Goal: Task Accomplishment & Management: Manage account settings

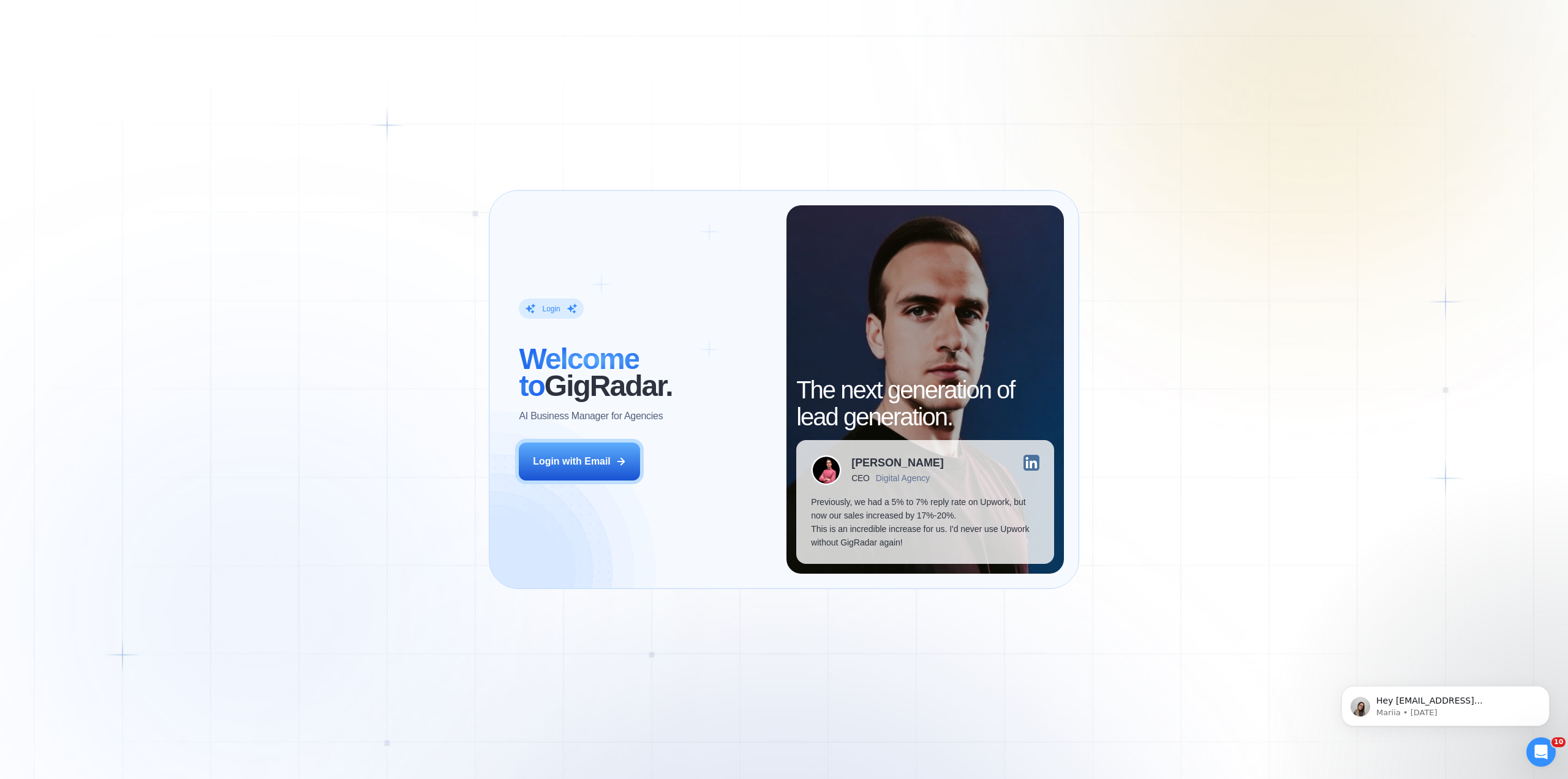
click at [319, 57] on div "Login ‍ Welcome to GigRadar. AI Business Manager for Agencies Login with Email …" at bounding box center [784, 390] width 1568 height 779
drag, startPoint x: 172, startPoint y: 302, endPoint x: 564, endPoint y: 475, distance: 428.5
click at [563, 475] on button "Login with Email" at bounding box center [580, 461] width 121 height 38
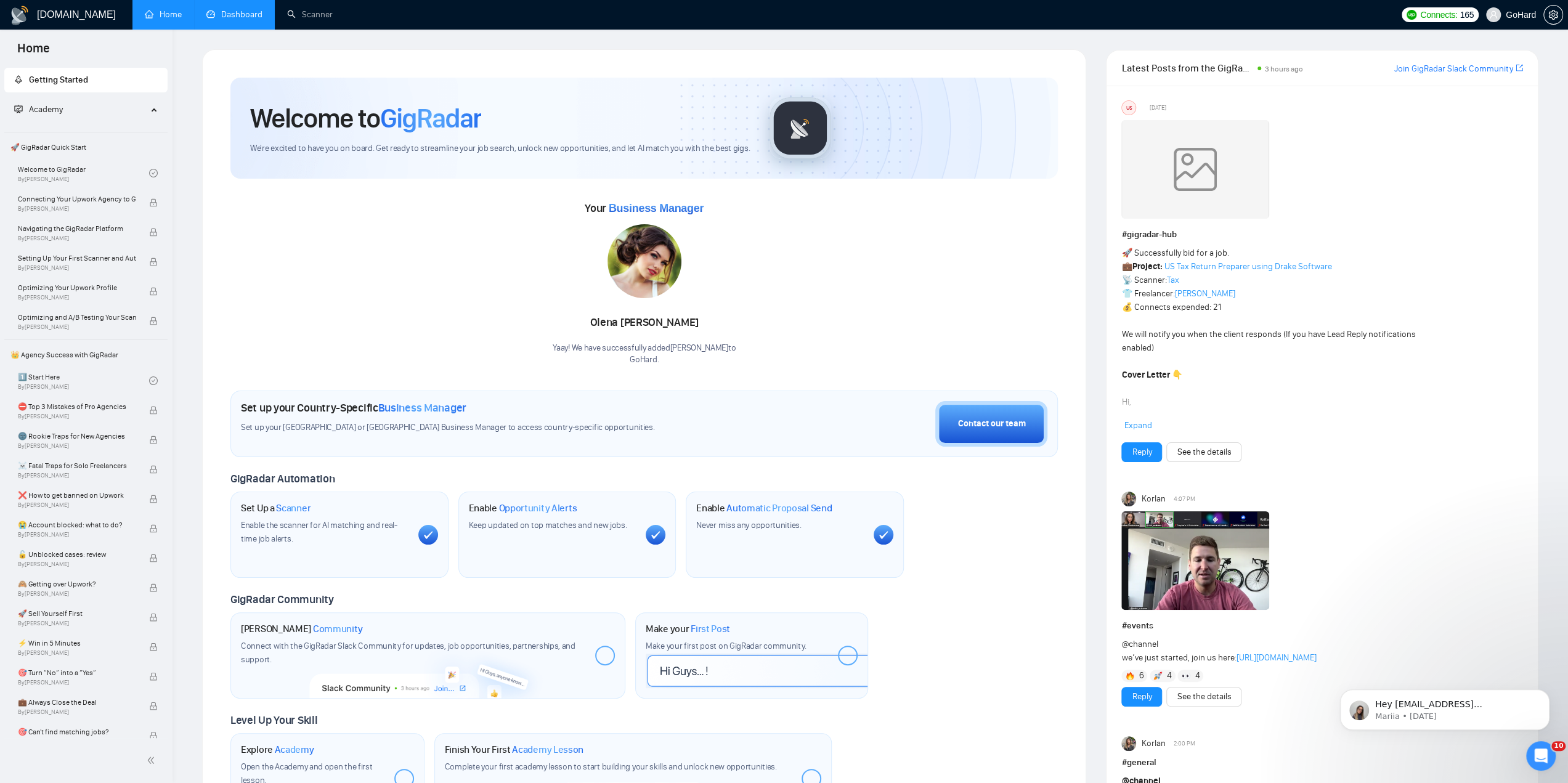
click at [255, 9] on link "Dashboard" at bounding box center [234, 14] width 56 height 10
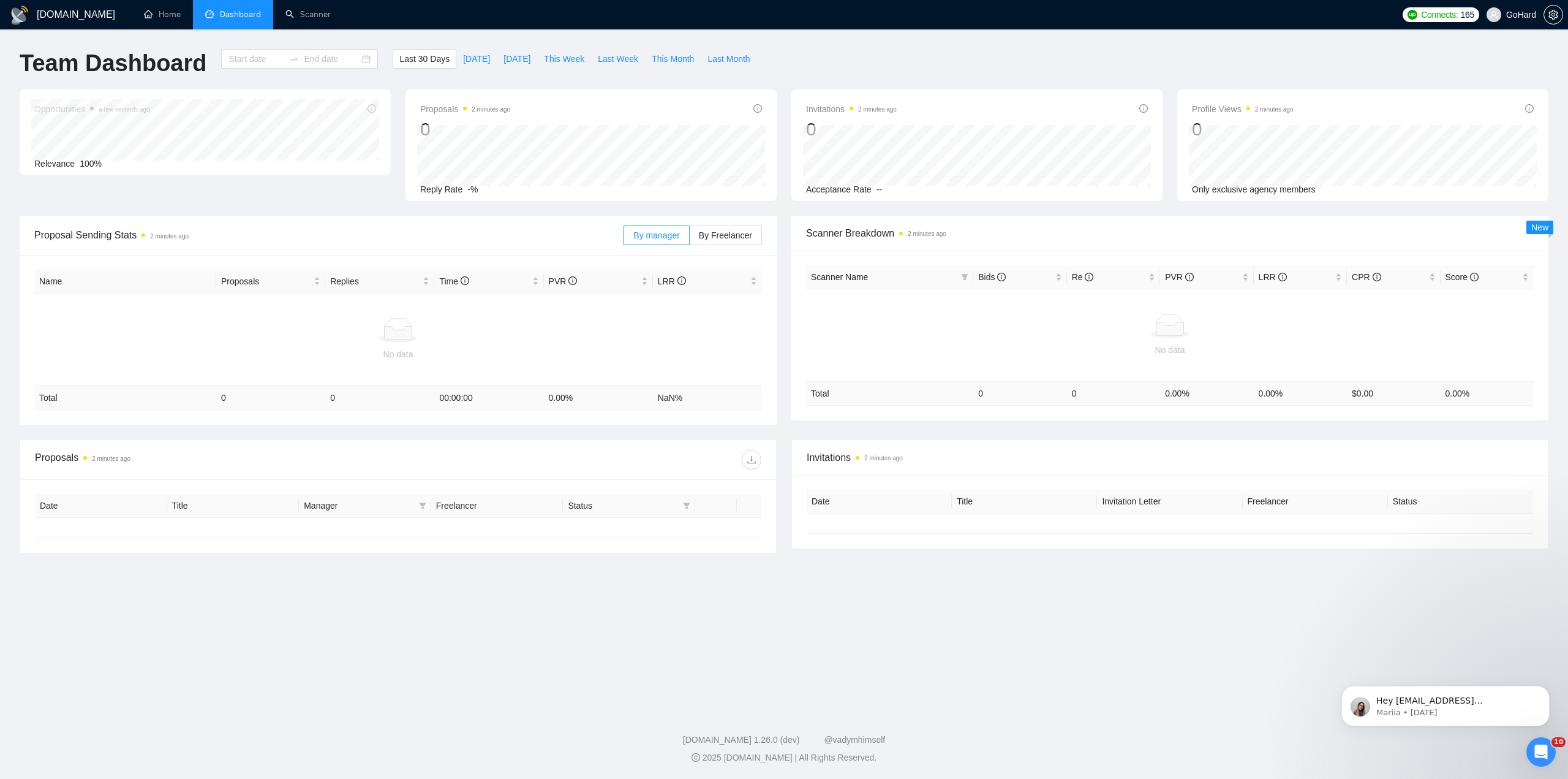
type input "2025-08-12"
type input "2025-09-11"
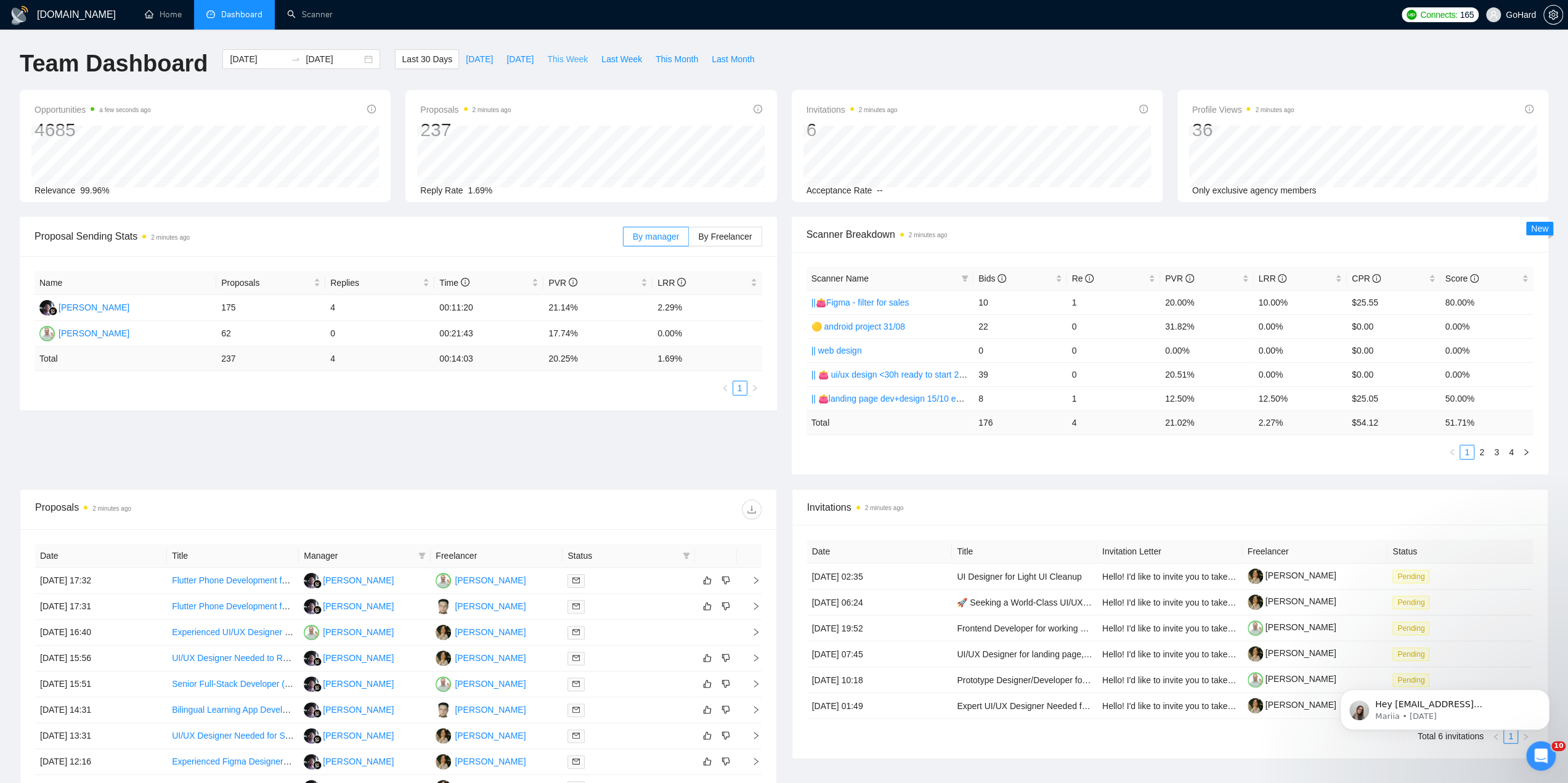
click at [563, 58] on span "This Week" at bounding box center [567, 59] width 41 height 14
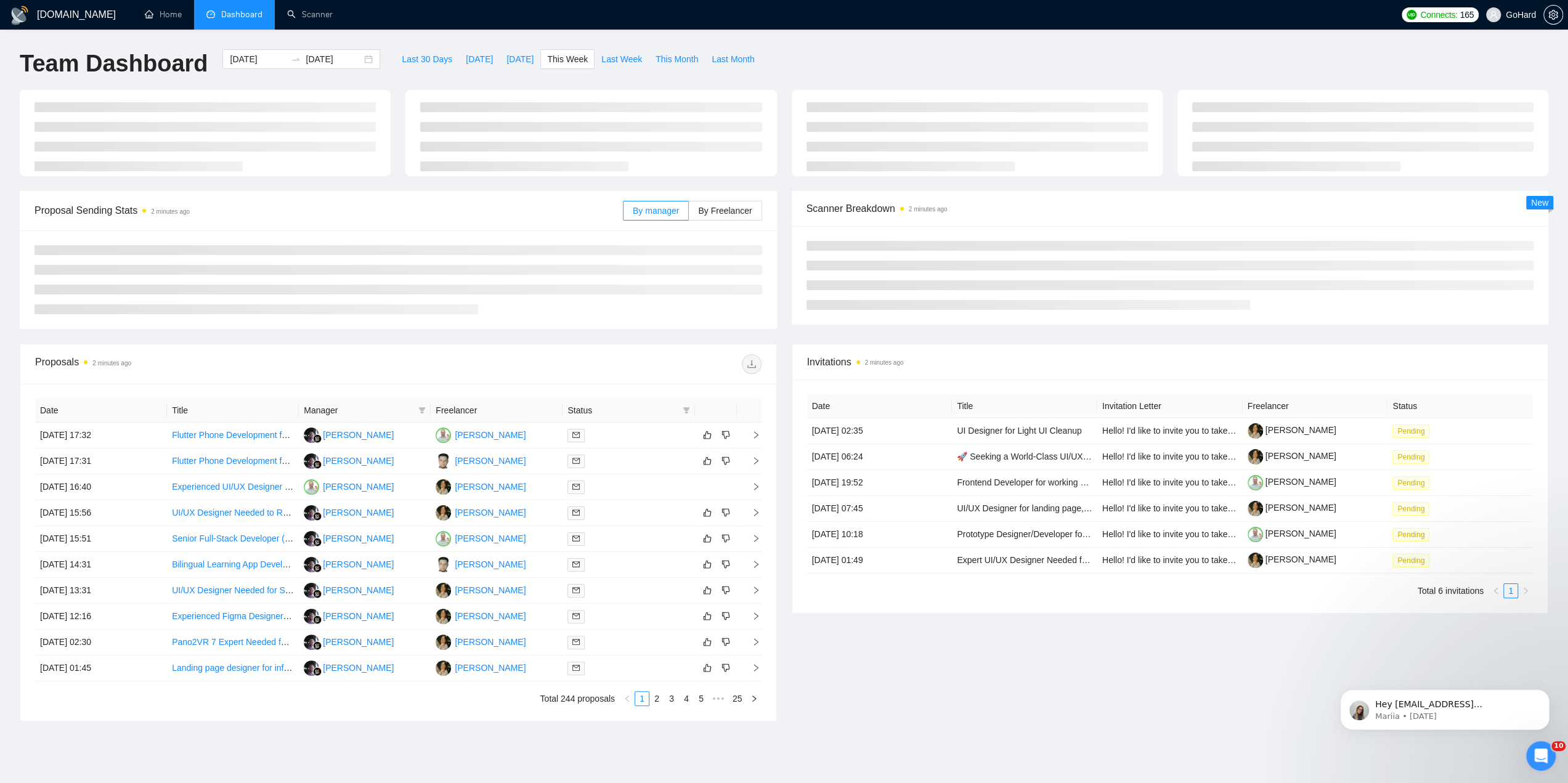
type input "2025-09-08"
type input "2025-09-14"
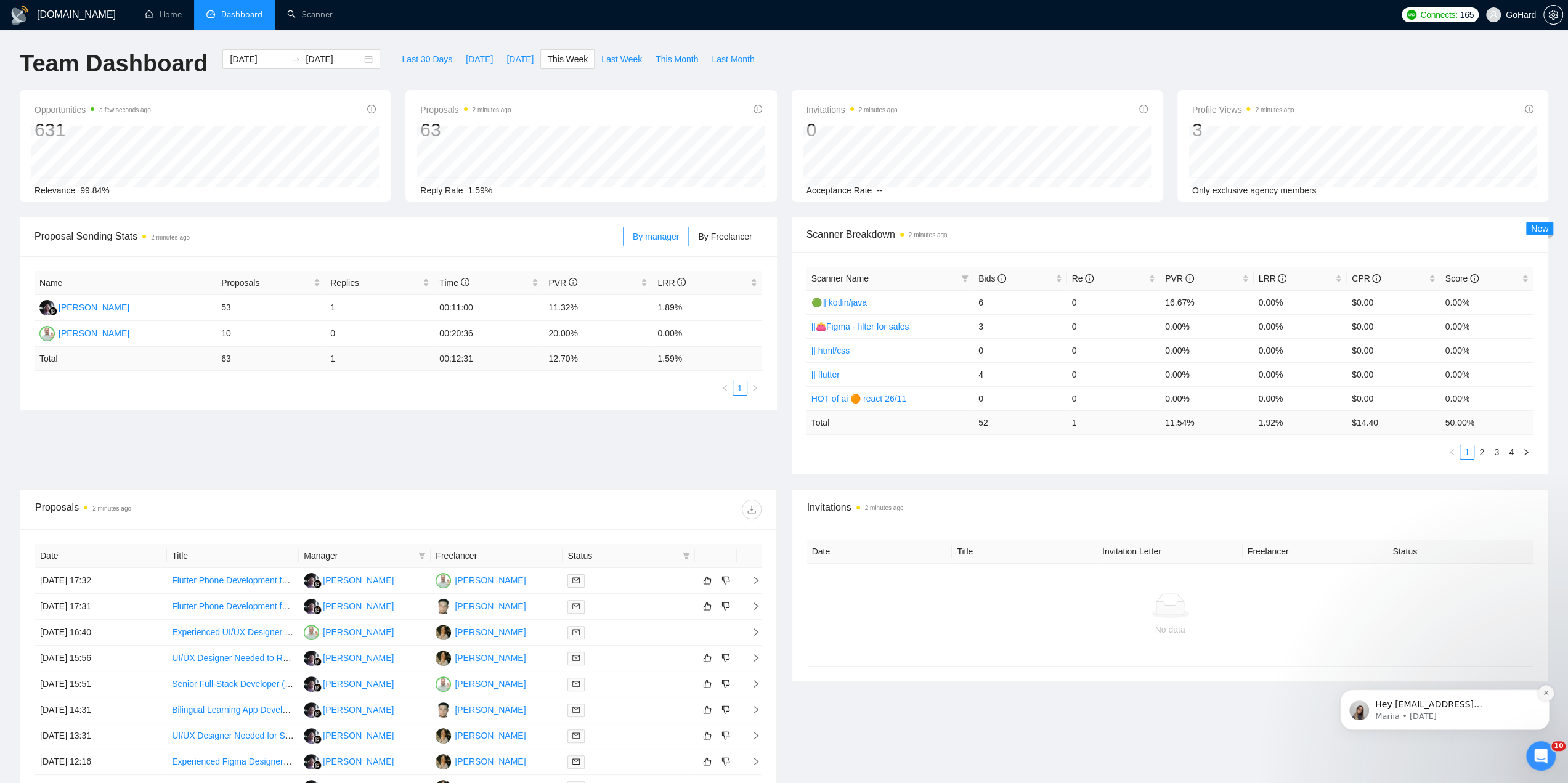
click at [1547, 694] on icon "Dismiss notification" at bounding box center [1547, 693] width 6 height 6
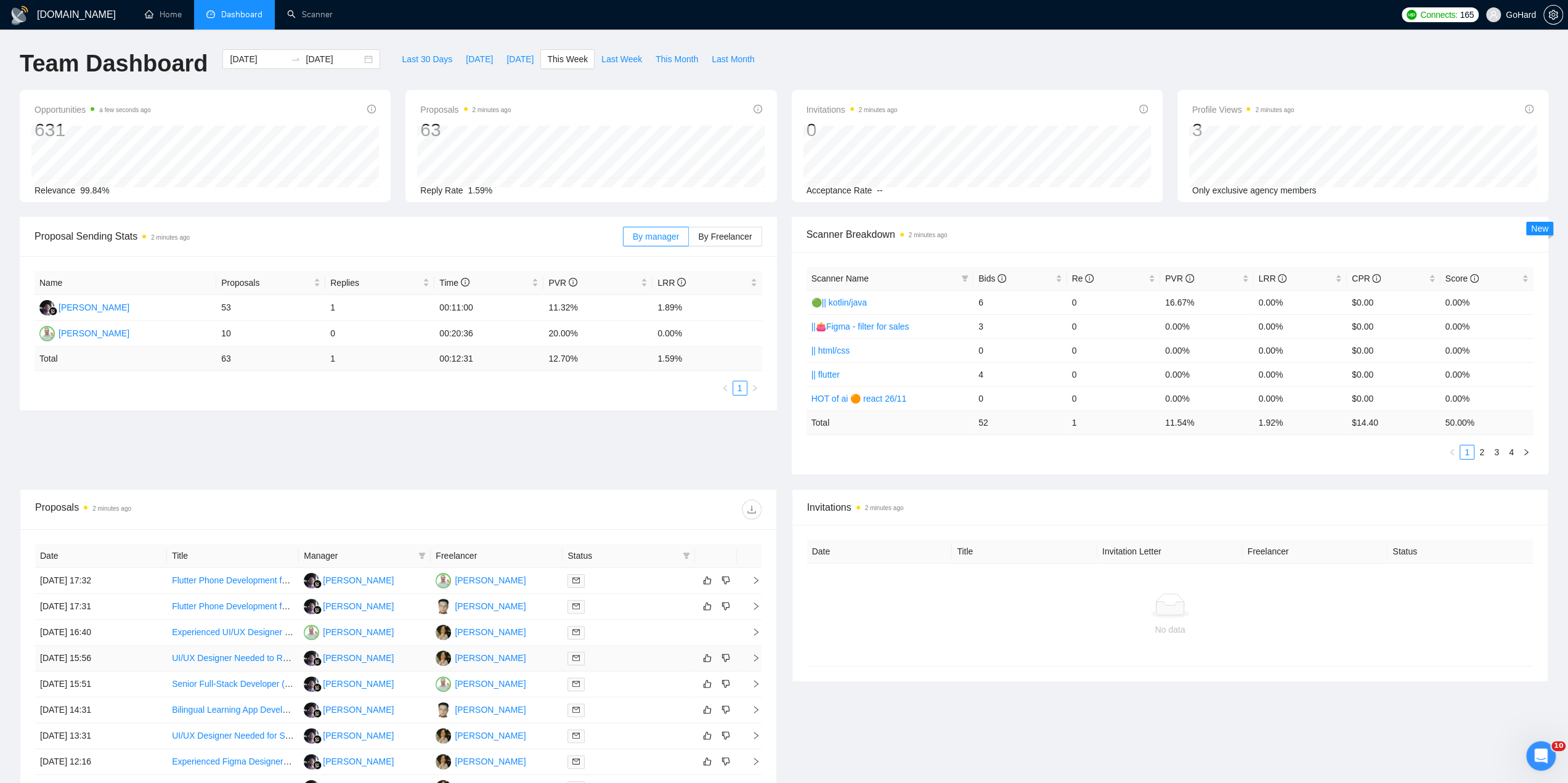
scroll to position [143, 0]
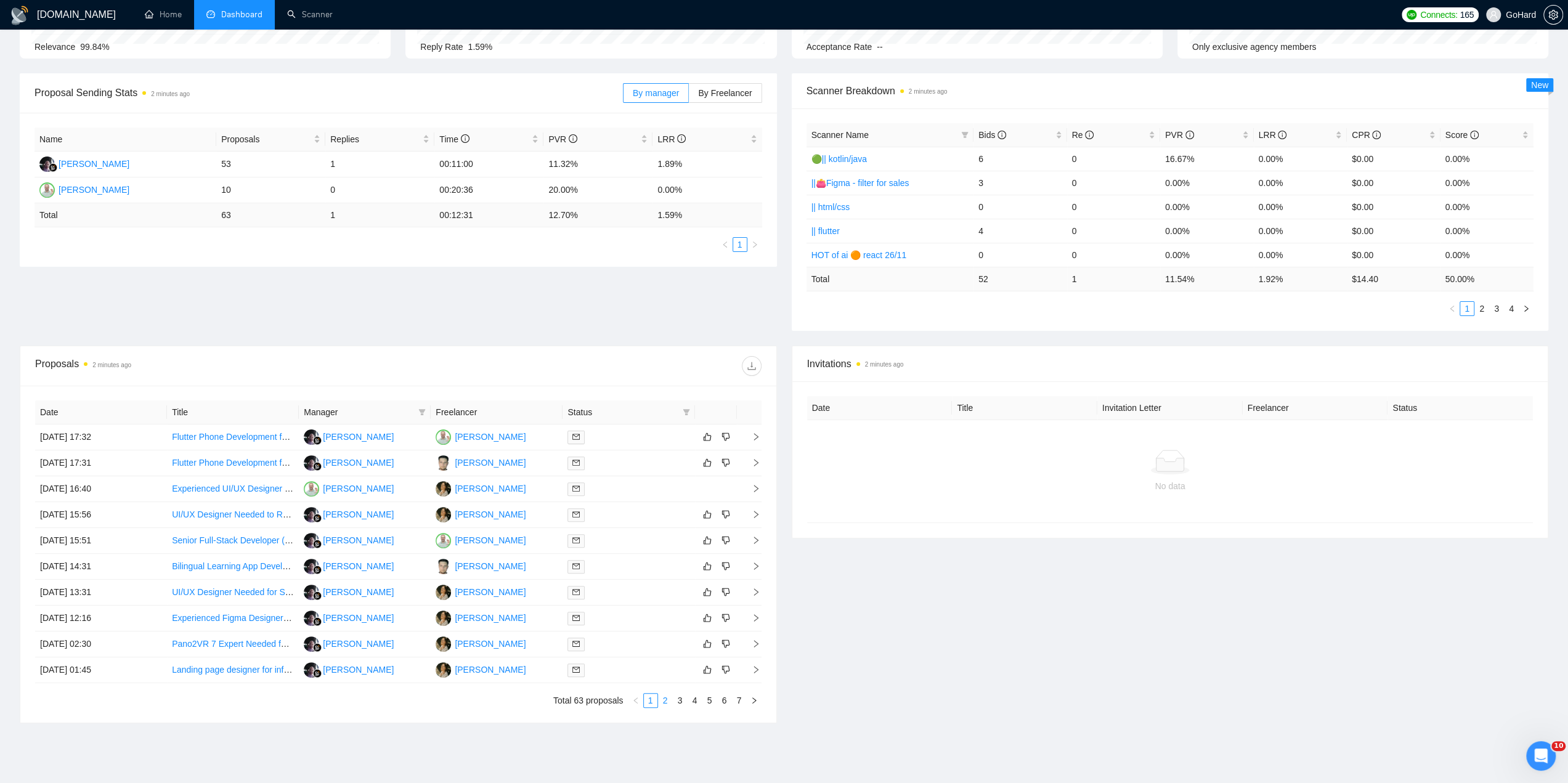
click at [666, 702] on link "2" at bounding box center [665, 700] width 14 height 14
click at [652, 702] on link "1" at bounding box center [650, 700] width 14 height 14
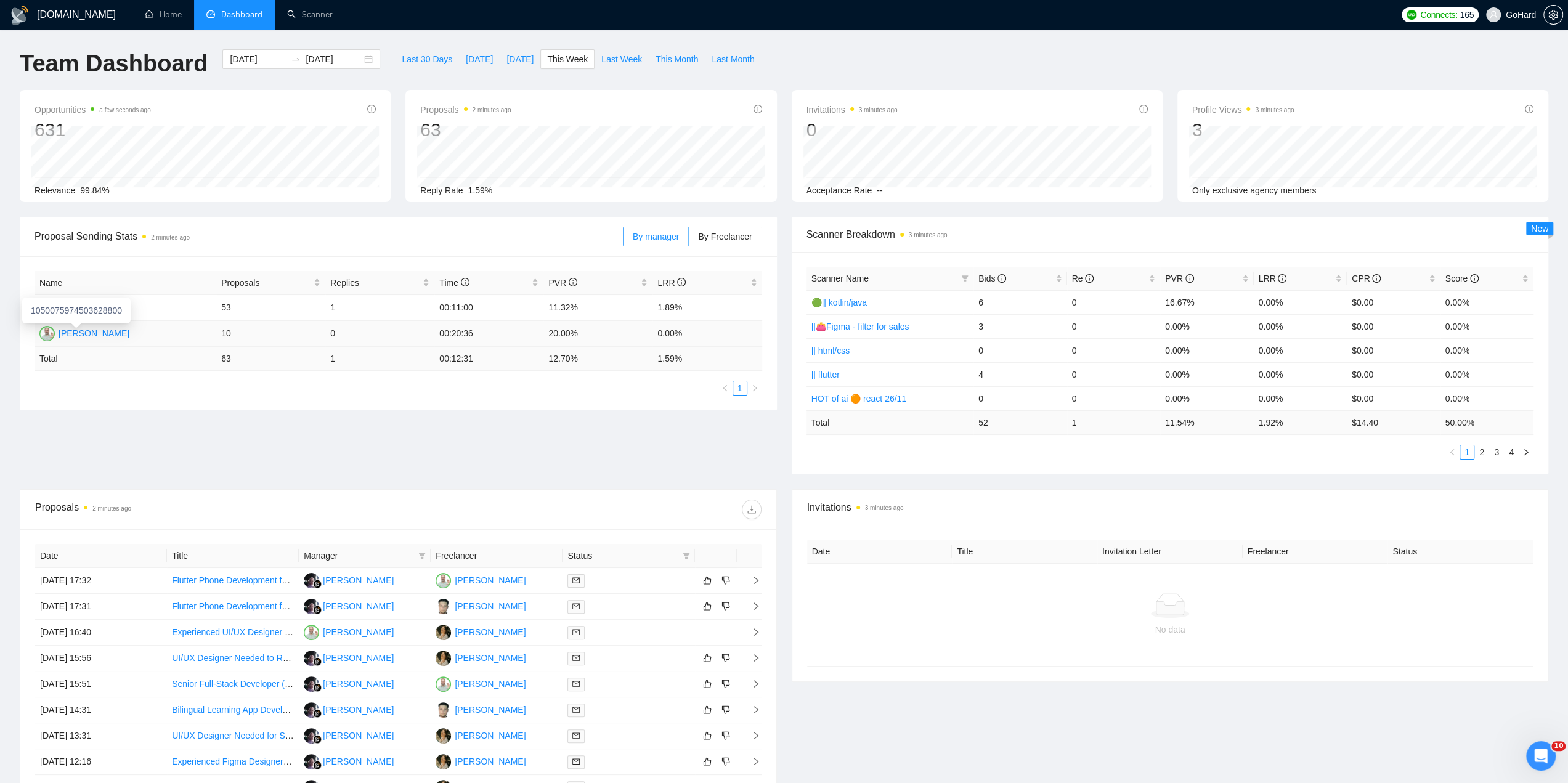
click at [85, 332] on div "Igor Vertepny" at bounding box center [94, 333] width 71 height 14
click at [475, 61] on button "Today" at bounding box center [479, 59] width 41 height 19
type input "2025-09-11"
click at [507, 62] on span "Yesterday" at bounding box center [520, 59] width 27 height 14
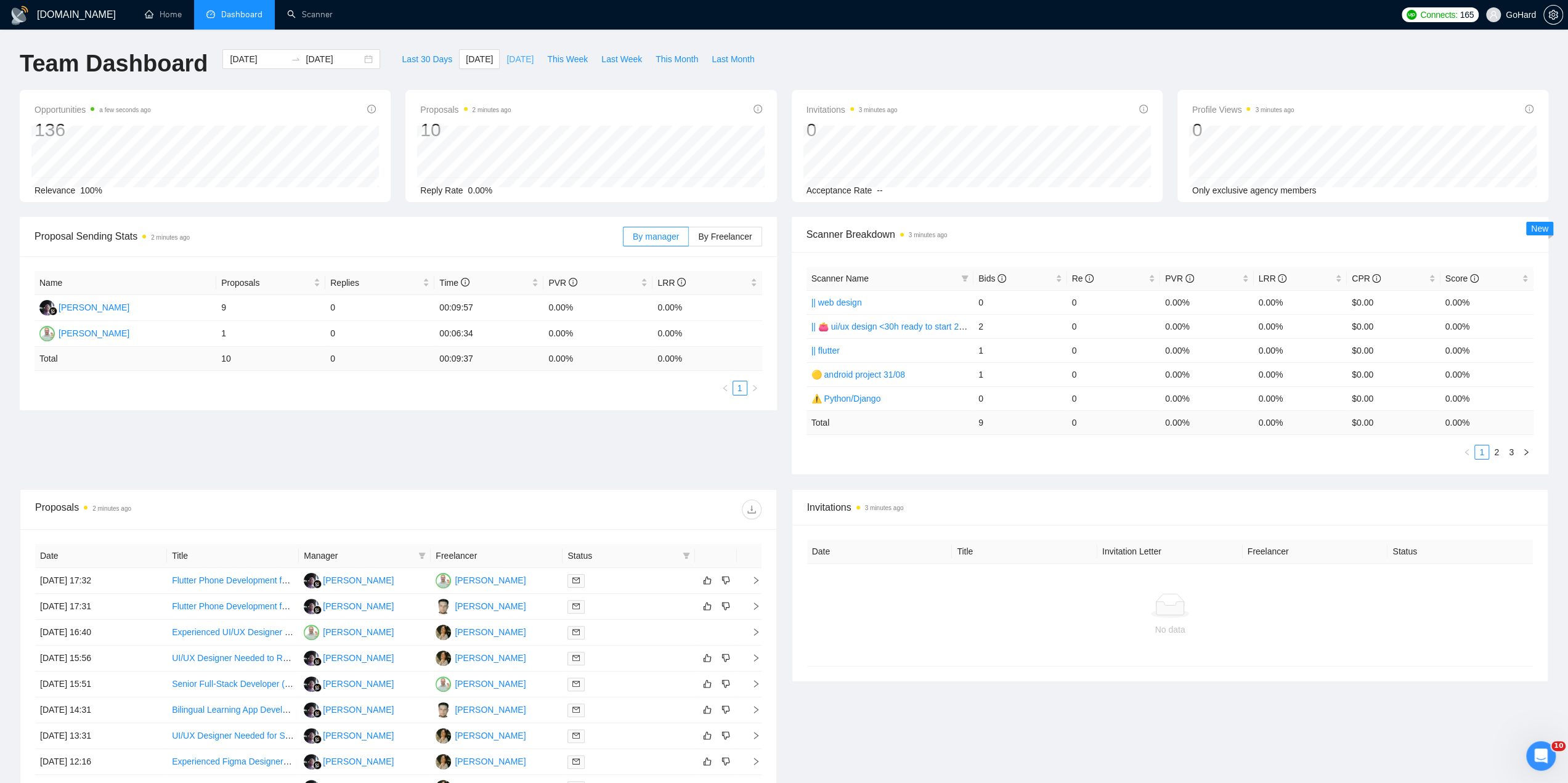
type input "2025-09-10"
click at [549, 64] on span "This Week" at bounding box center [567, 59] width 41 height 14
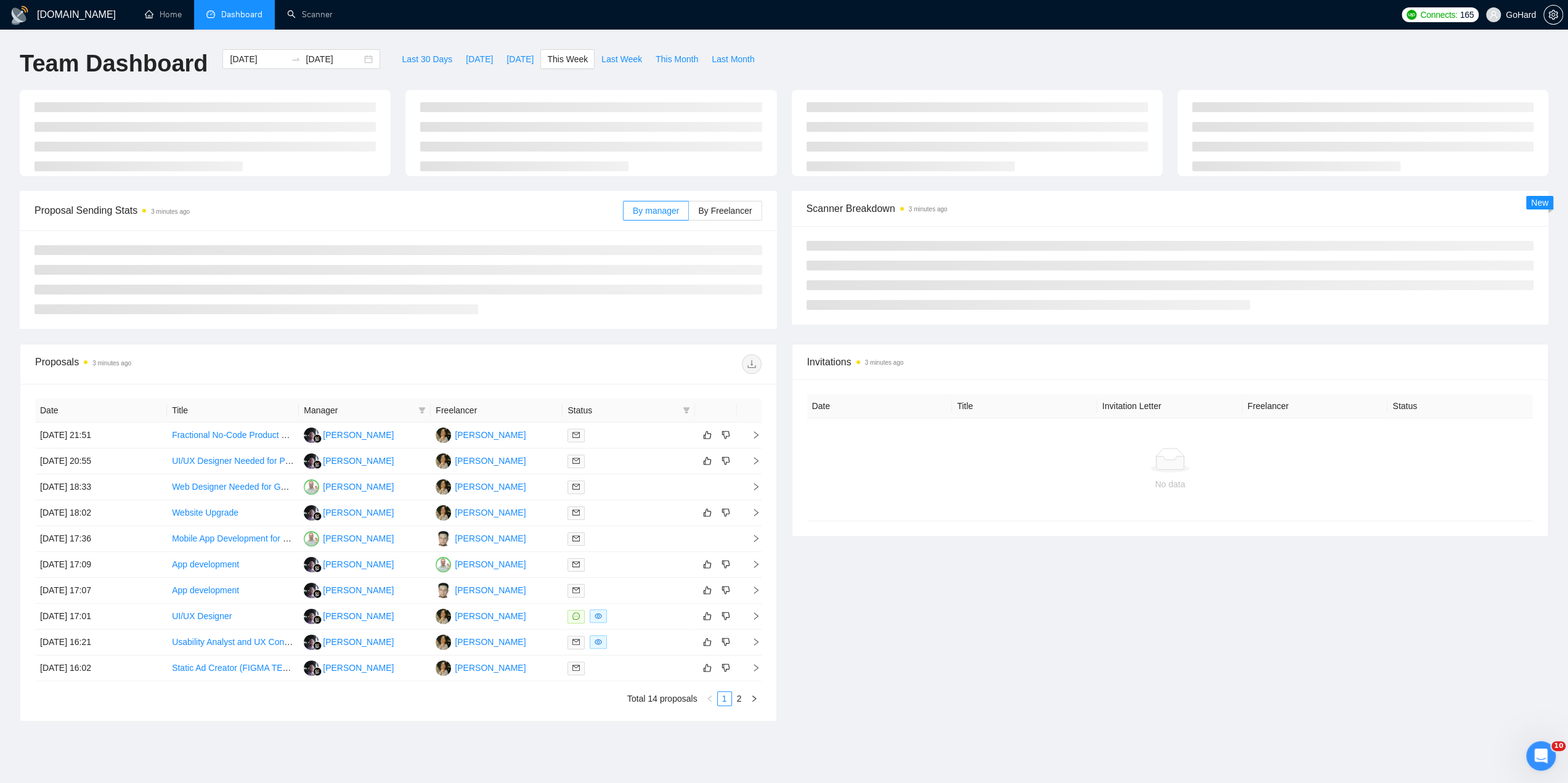
type input "2025-09-08"
type input "2025-09-14"
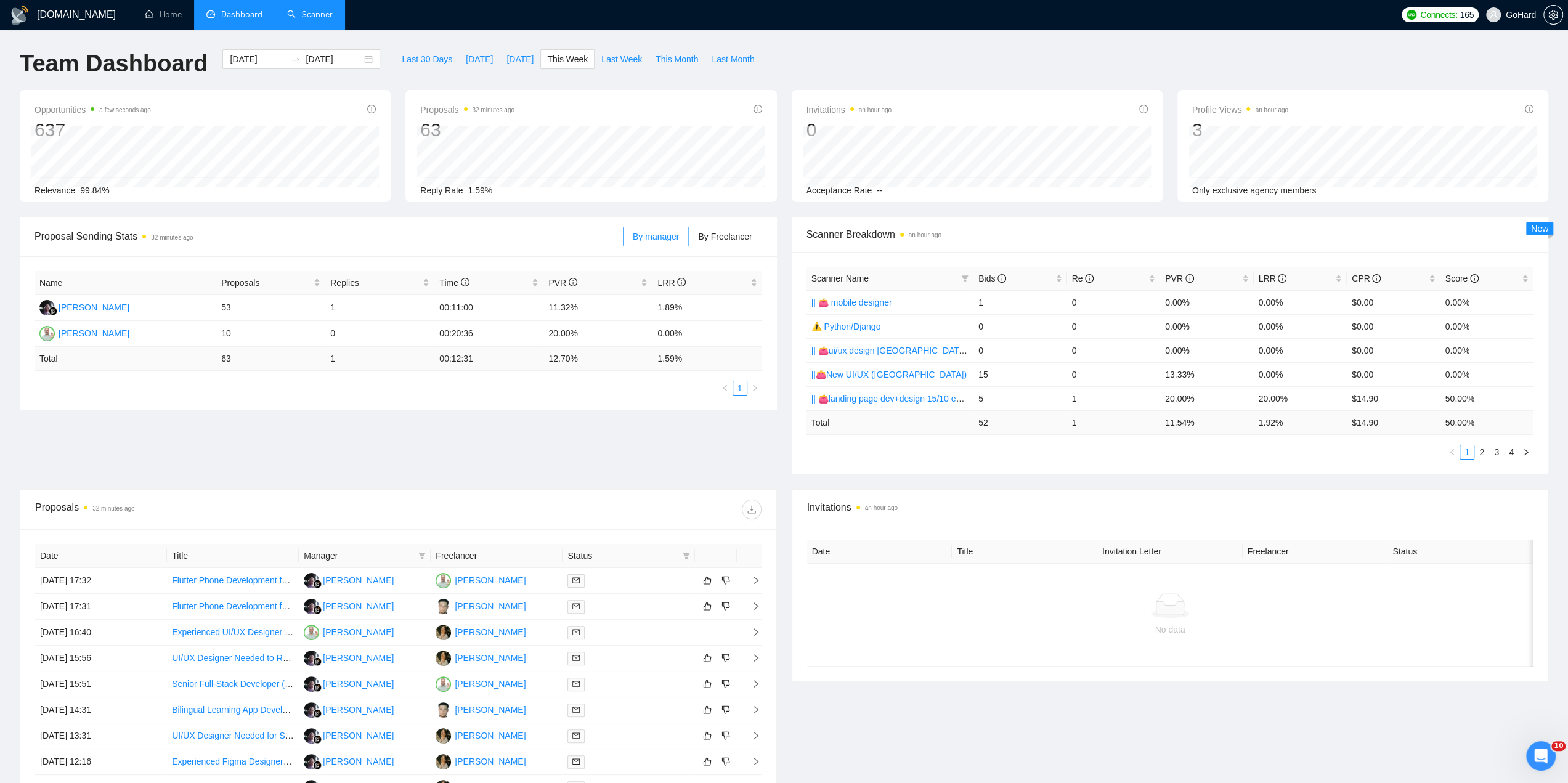
click at [314, 14] on link "Scanner" at bounding box center [310, 14] width 45 height 10
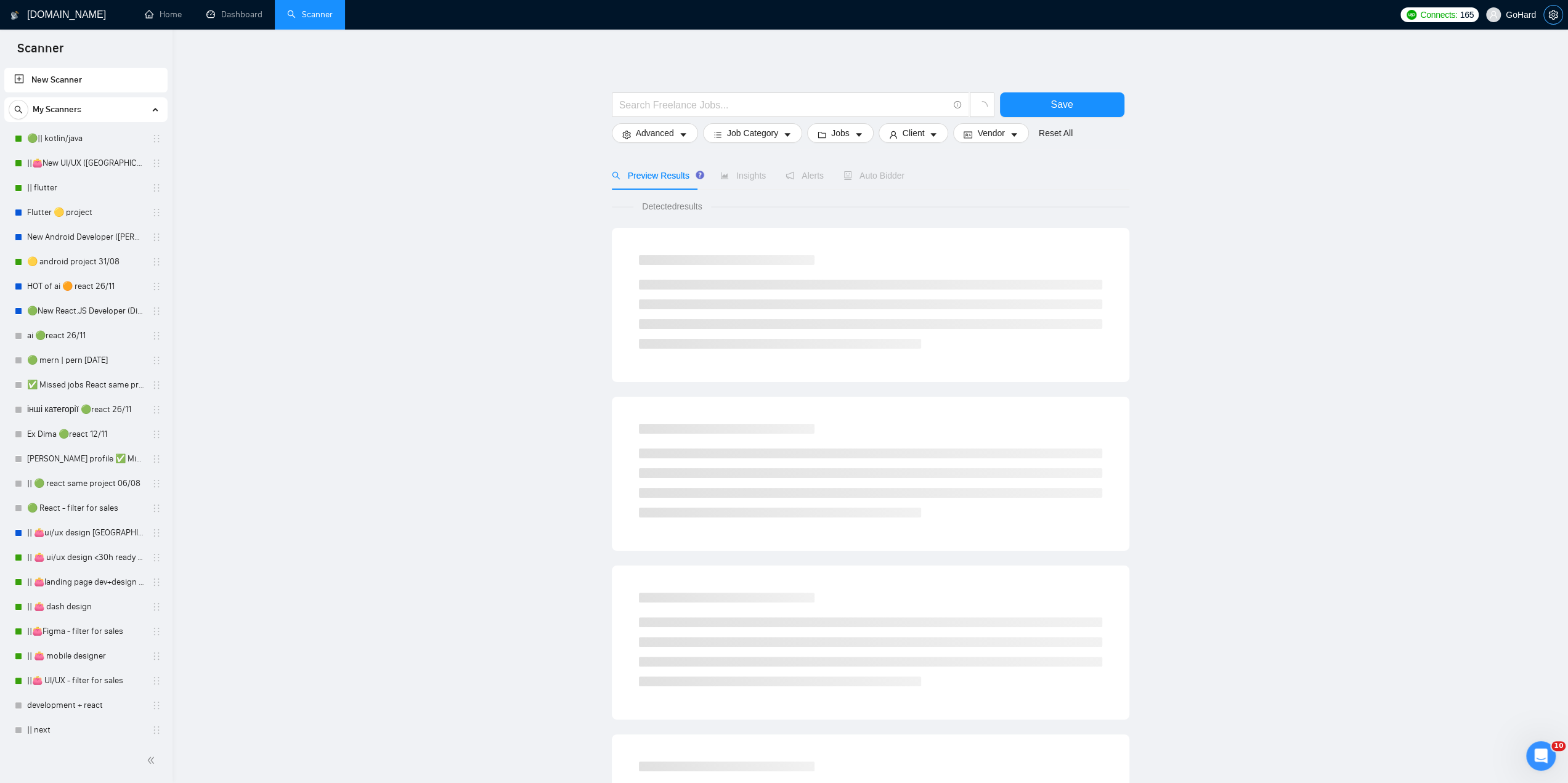
click at [1556, 11] on icon "setting" at bounding box center [1553, 14] width 10 height 10
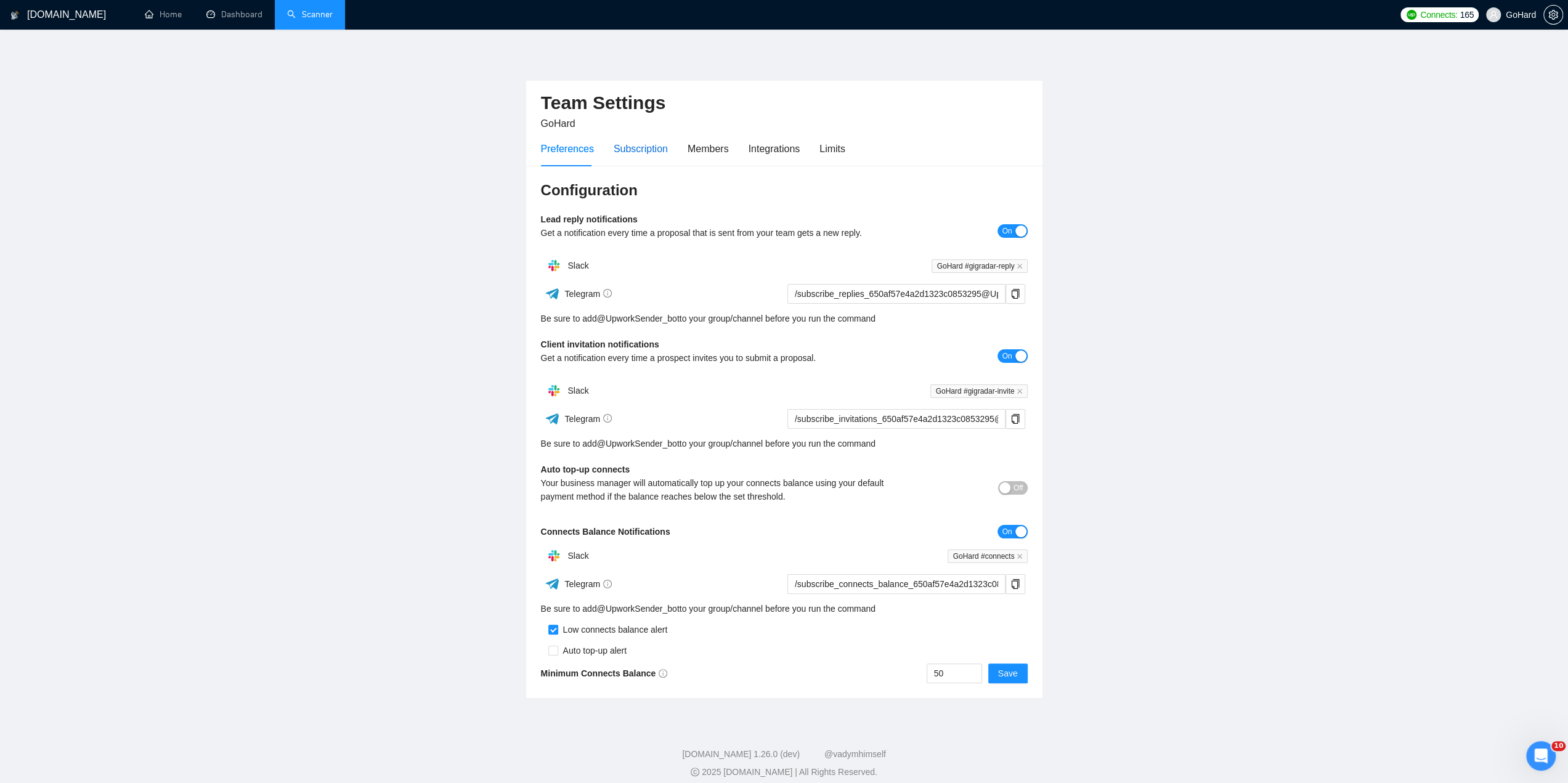
click at [642, 150] on div "Subscription" at bounding box center [640, 149] width 54 height 16
